Goal: Task Accomplishment & Management: Complete application form

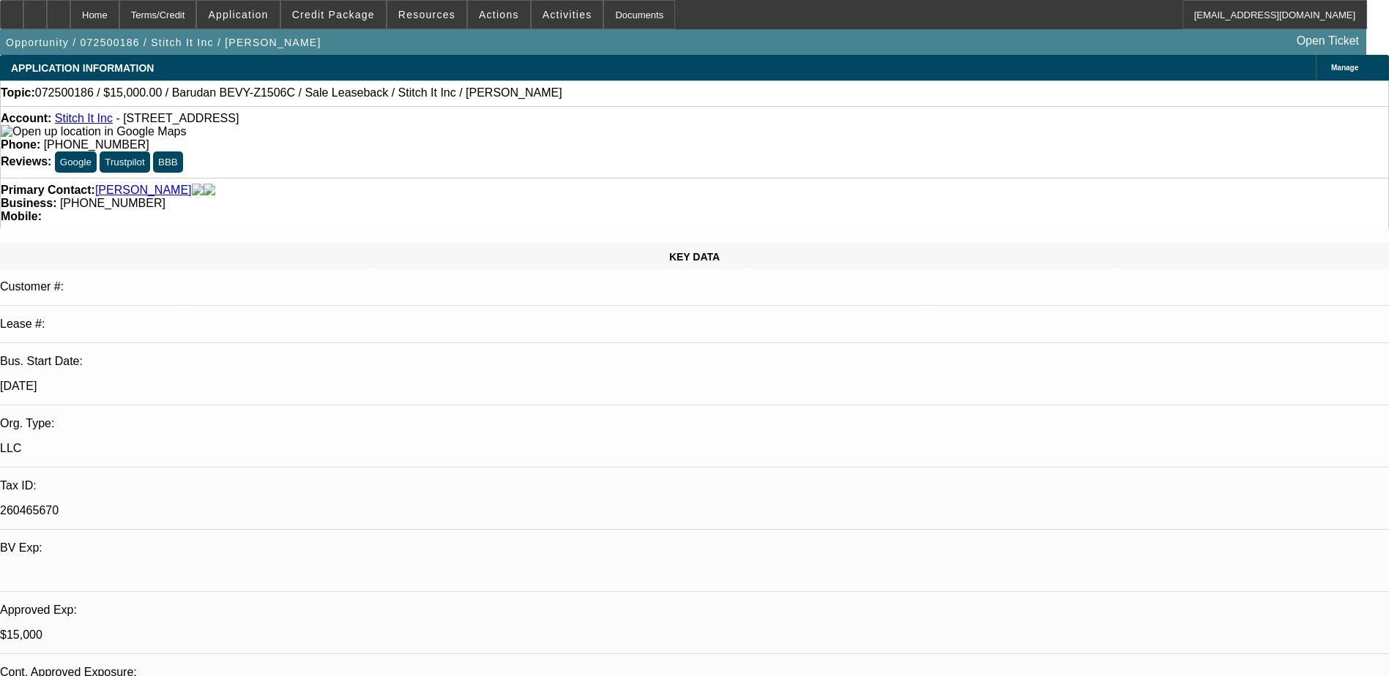
select select "0"
select select "2"
select select "0"
select select "6"
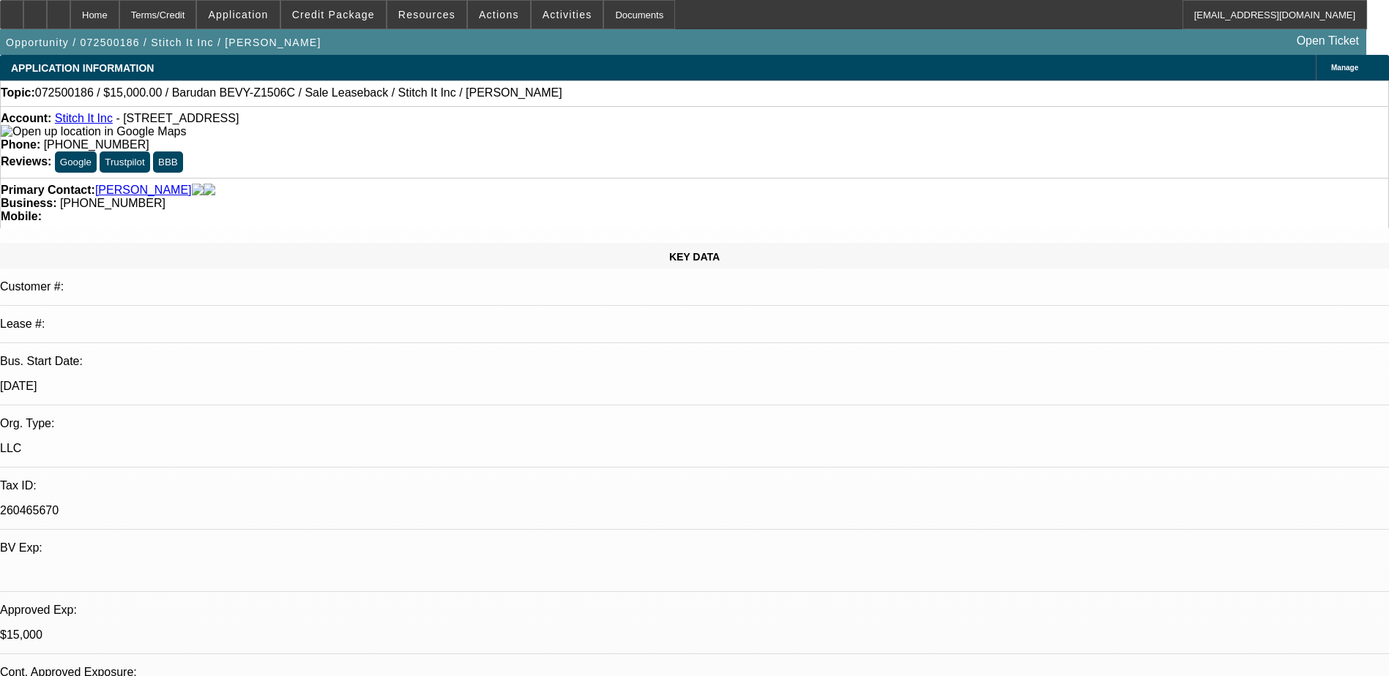
select select "0"
select select "2"
select select "0"
select select "6"
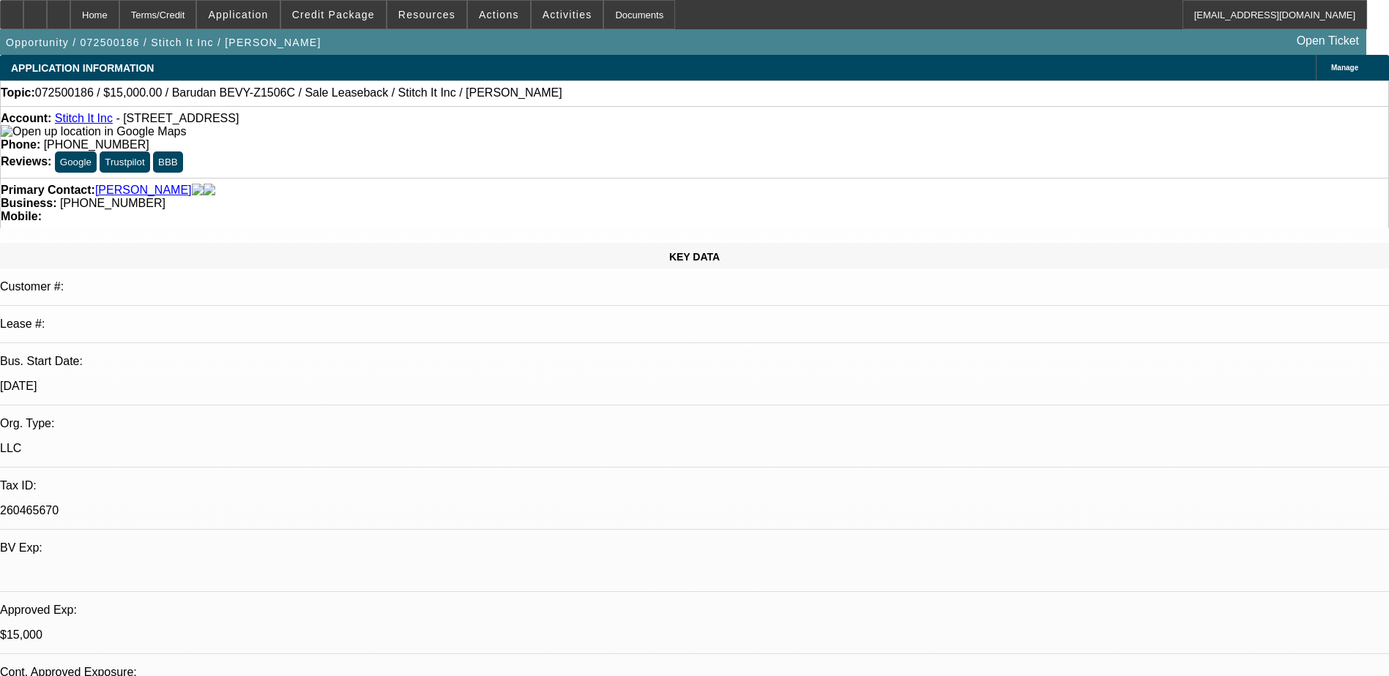
select select "0"
select select "2"
select select "0"
select select "6"
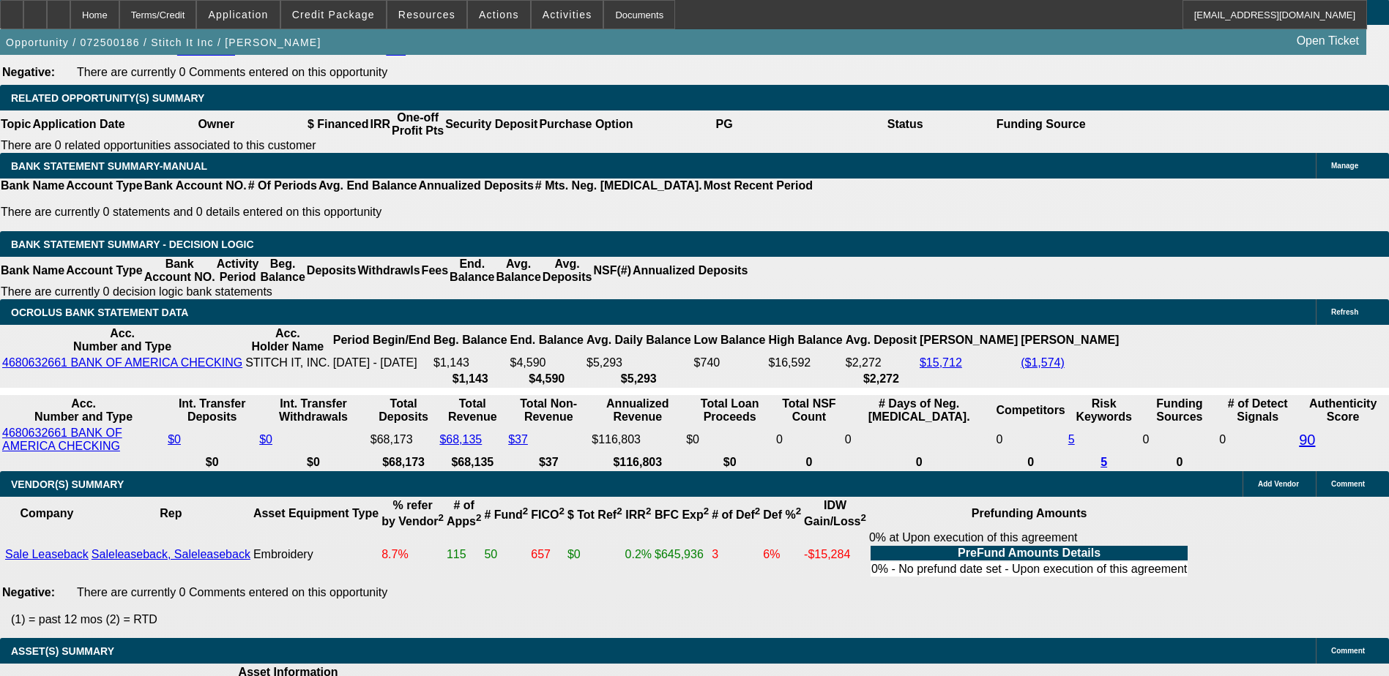
scroll to position [2708, 0]
